Goal: Task Accomplishment & Management: Use online tool/utility

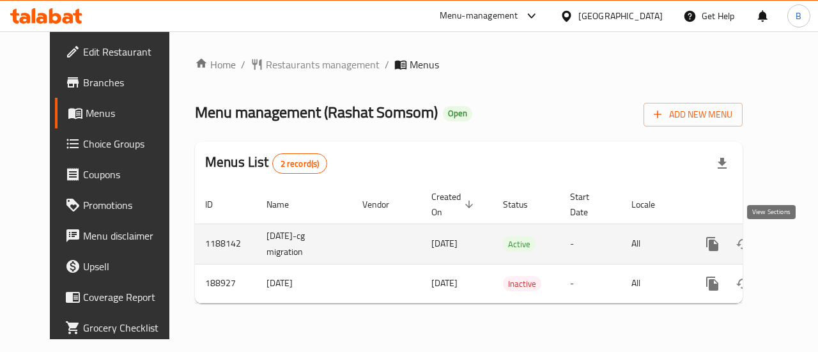
click at [799, 246] on icon "enhanced table" at bounding box center [805, 244] width 12 height 12
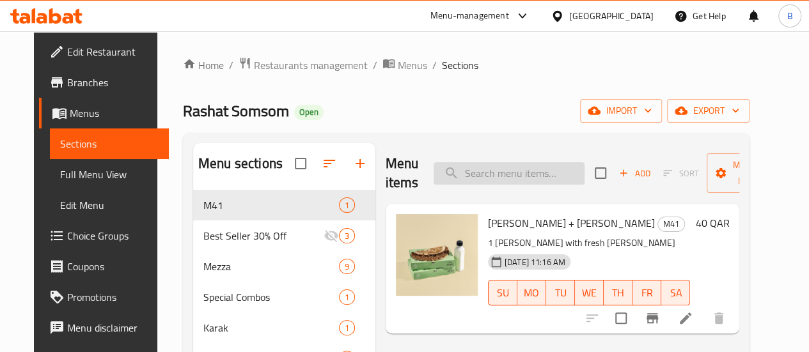
click at [470, 172] on input "search" at bounding box center [508, 173] width 151 height 22
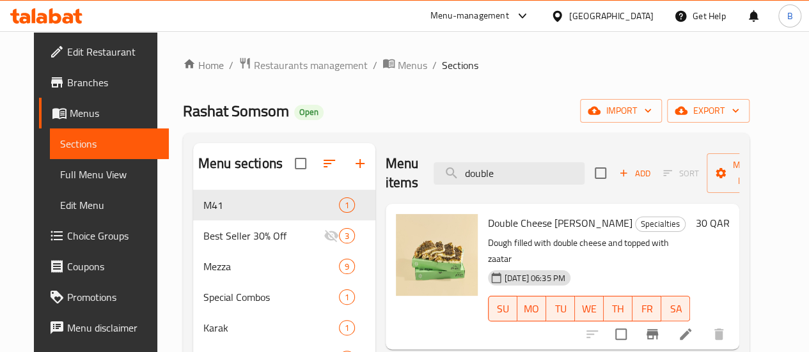
type input "double"
click at [498, 226] on span "Double Cheese [PERSON_NAME]" at bounding box center [560, 222] width 144 height 19
copy h6 "Double Cheese [PERSON_NAME]"
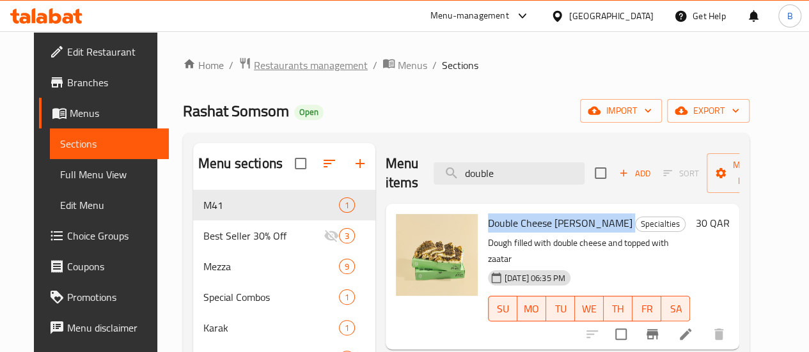
click at [315, 64] on span "Restaurants management" at bounding box center [311, 65] width 114 height 15
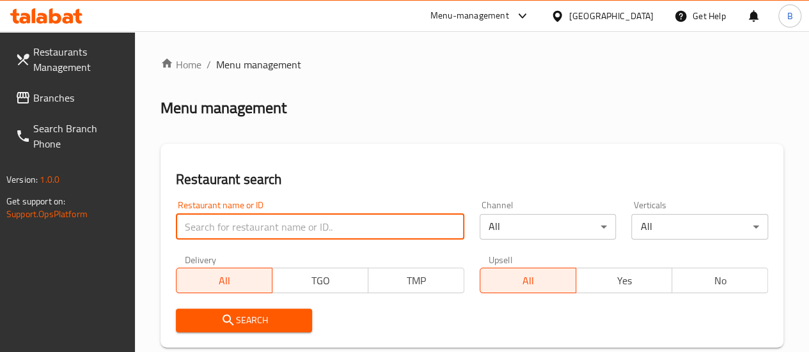
click at [220, 227] on input "search" at bounding box center [320, 227] width 288 height 26
click button "Search" at bounding box center [244, 321] width 137 height 24
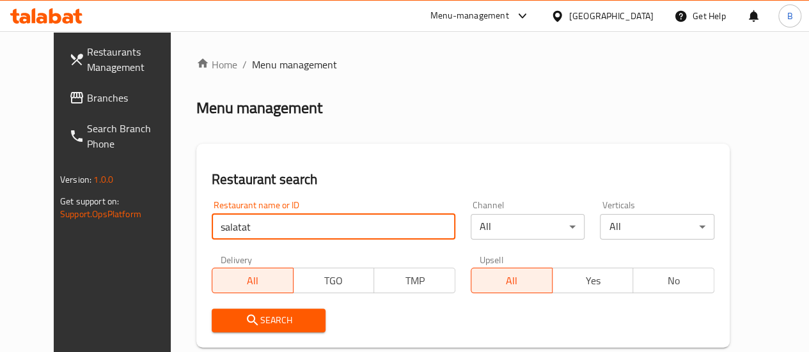
type input "salatat"
click button "Search" at bounding box center [269, 321] width 114 height 24
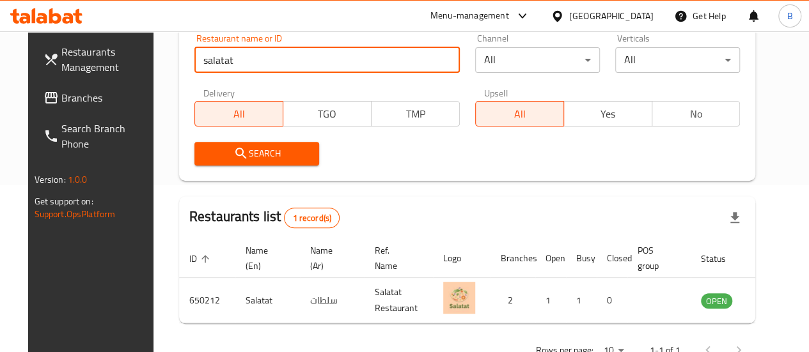
scroll to position [167, 0]
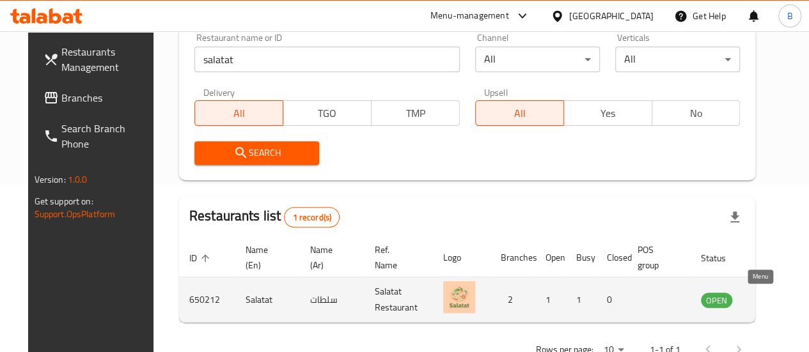
click at [776, 302] on icon "enhanced table" at bounding box center [778, 300] width 4 height 5
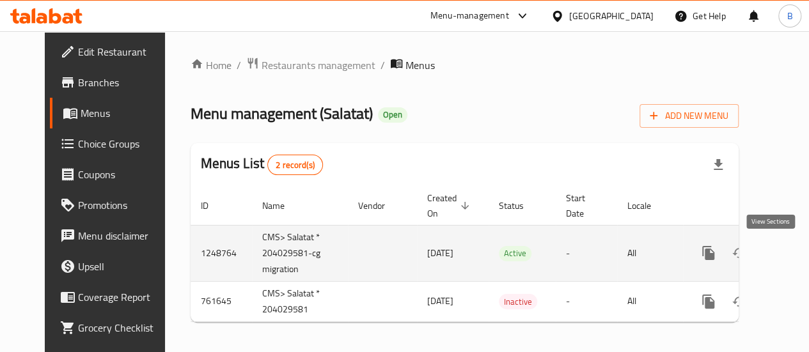
click at [793, 247] on icon "enhanced table" at bounding box center [800, 252] width 15 height 15
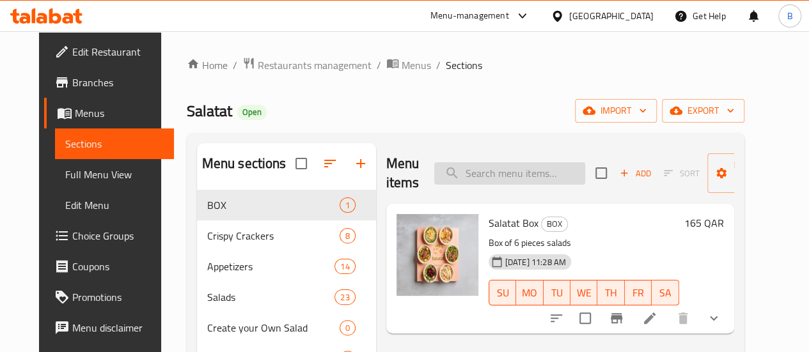
click at [472, 171] on input "search" at bounding box center [509, 173] width 151 height 22
paste input "Chicken Buffalo Salad"
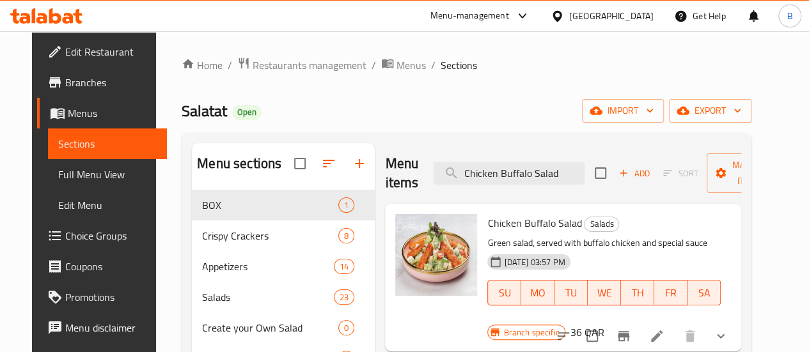
type input "Chicken Buffalo Salad"
click at [487, 222] on span "Chicken Buffalo Salad" at bounding box center [534, 222] width 94 height 19
copy h6 "Chicken Buffalo Salad"
